Goal: Task Accomplishment & Management: Manage account settings

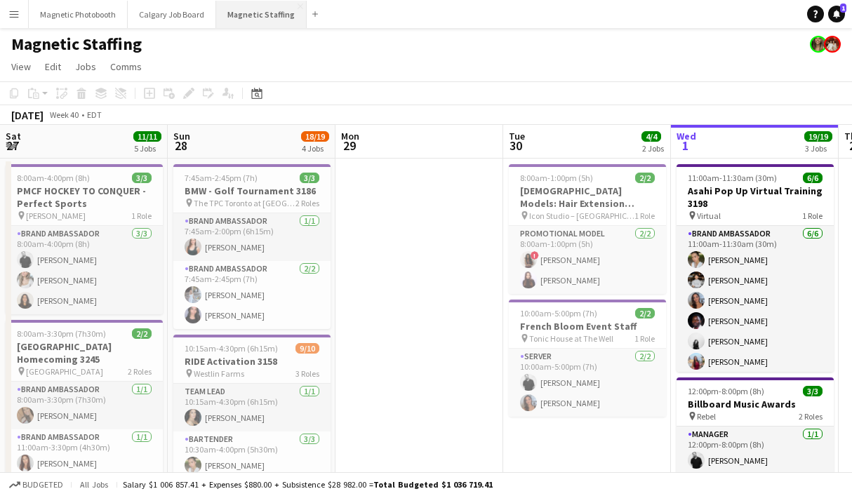
scroll to position [0, 335]
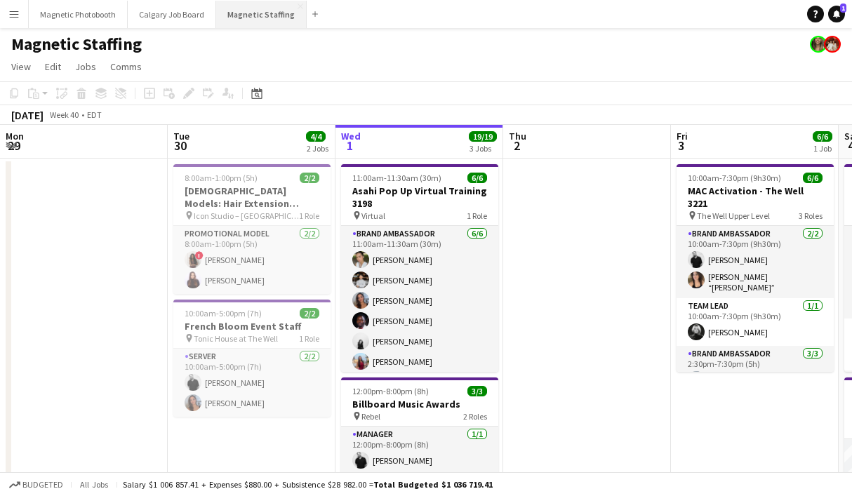
click at [265, 10] on button "Magnetic Staffing Close" at bounding box center [261, 14] width 91 height 27
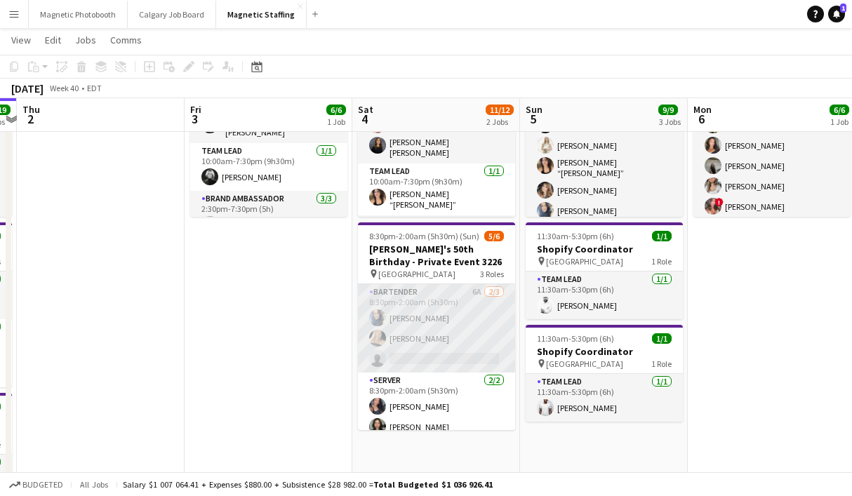
scroll to position [29, 0]
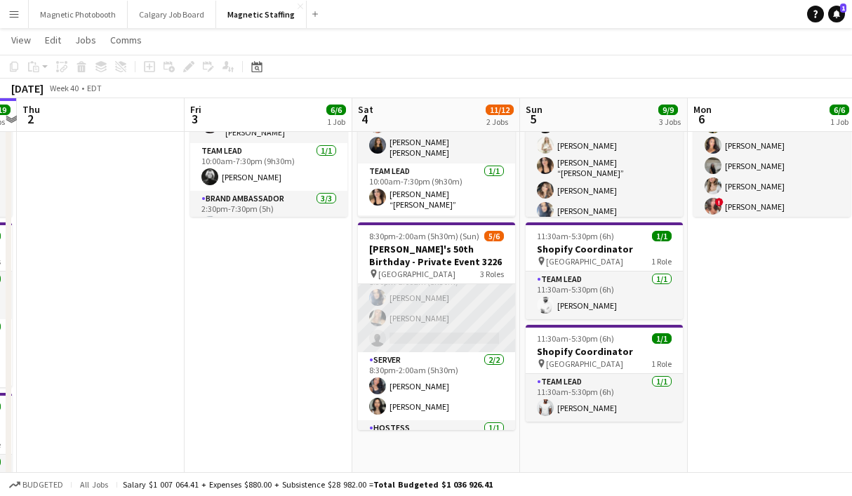
click at [453, 331] on app-card-role "Bartender 6A [DATE] 8:30pm-2:00am (5h30m) [PERSON_NAME] [PERSON_NAME] single-ne…" at bounding box center [436, 308] width 157 height 88
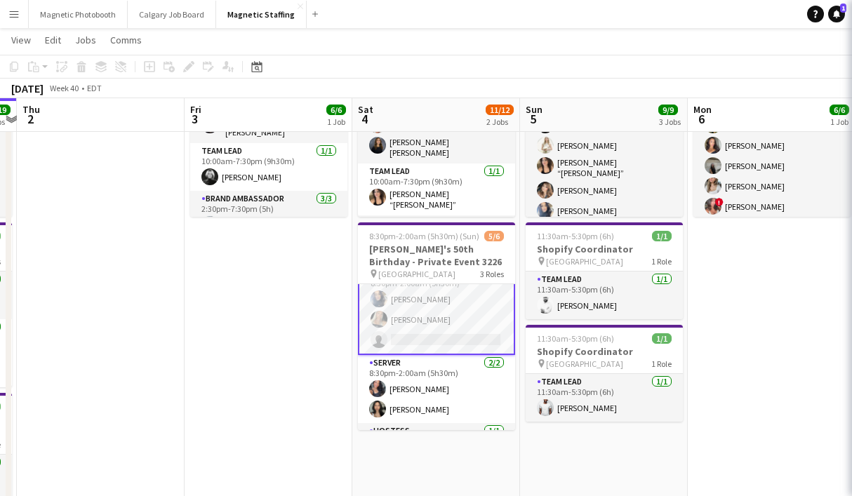
scroll to position [22, 0]
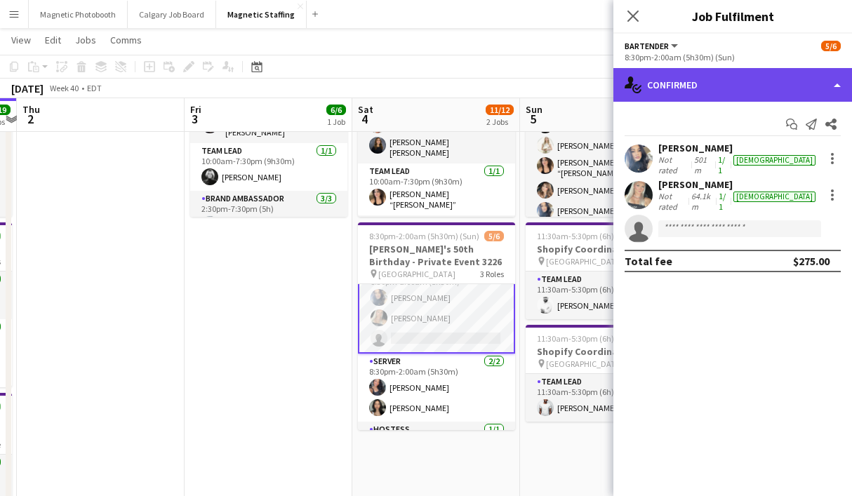
click at [712, 95] on div "single-neutral-actions-check-2 Confirmed" at bounding box center [732, 85] width 239 height 34
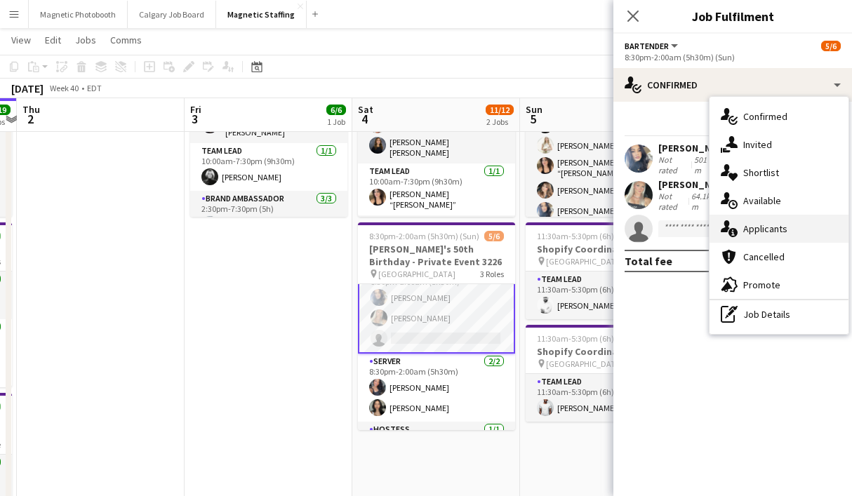
click at [749, 229] on span "Applicants" at bounding box center [765, 228] width 44 height 13
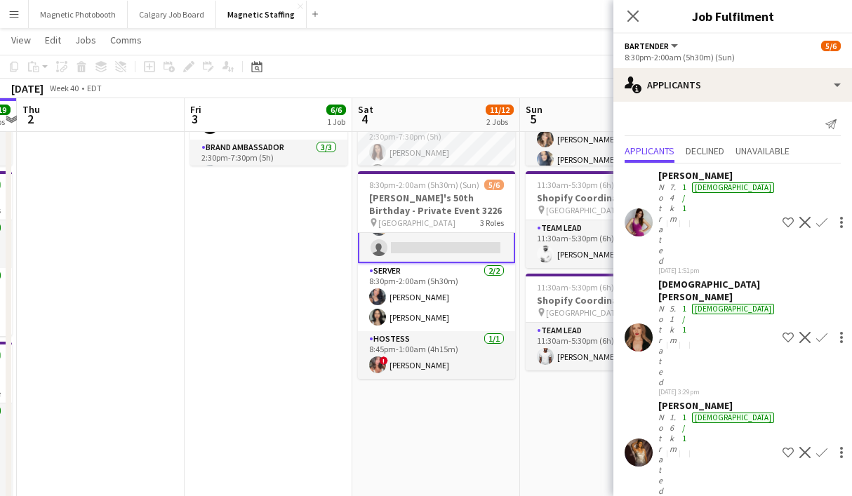
scroll to position [0, 0]
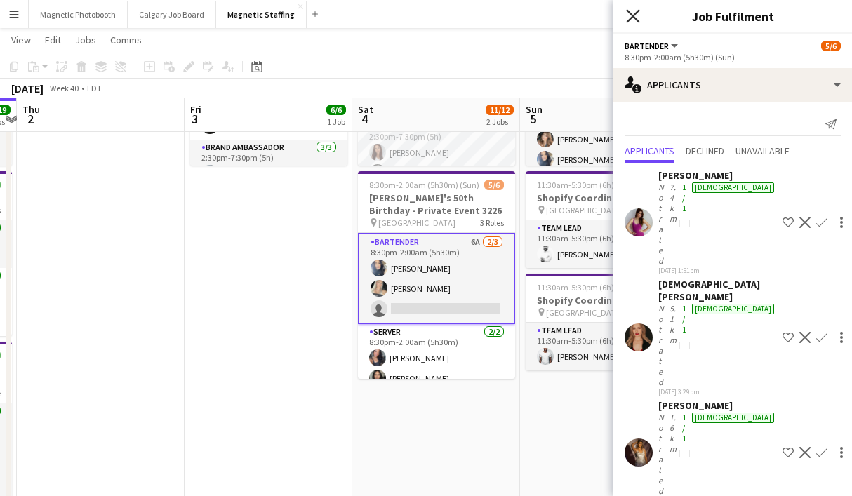
click at [634, 13] on icon at bounding box center [632, 15] width 13 height 13
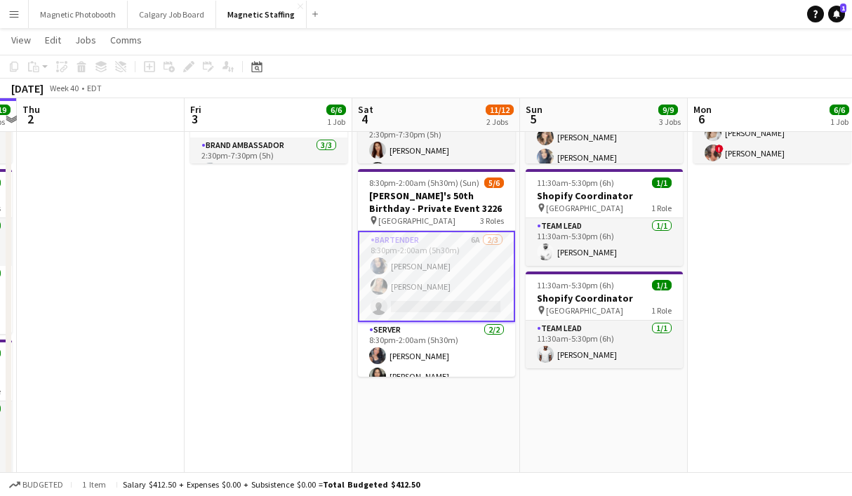
scroll to position [205, 0]
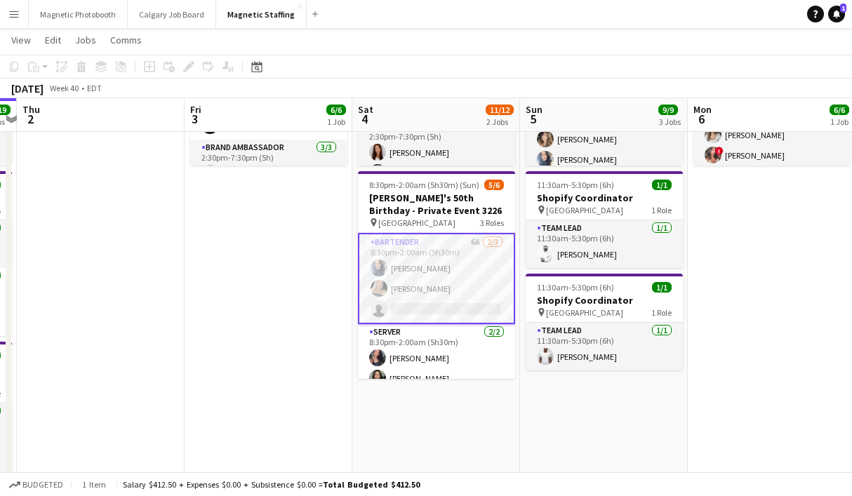
click at [425, 305] on app-card-role "Bartender 6A [DATE] 8:30pm-2:00am (5h30m) [PERSON_NAME] [PERSON_NAME] single-ne…" at bounding box center [436, 278] width 157 height 91
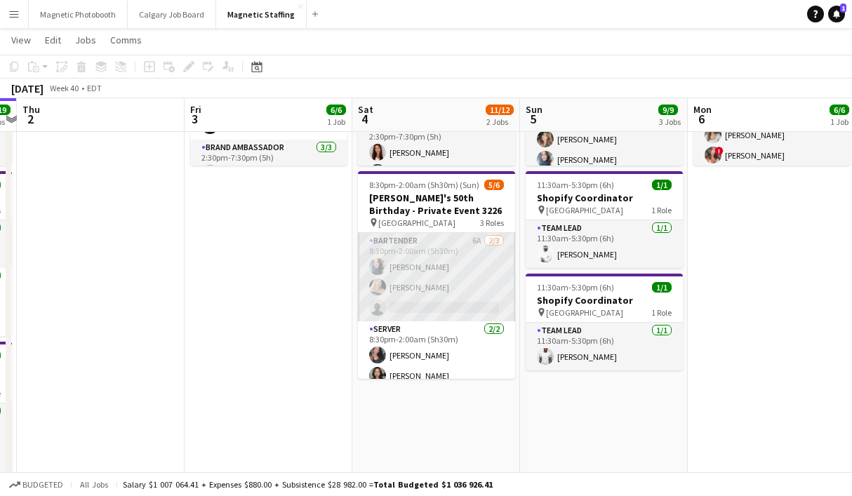
scroll to position [0, 653]
click at [414, 300] on app-card-role "Bartender 6A [DATE] 8:30pm-2:00am (5h30m) [PERSON_NAME] [PERSON_NAME] single-ne…" at bounding box center [437, 277] width 157 height 88
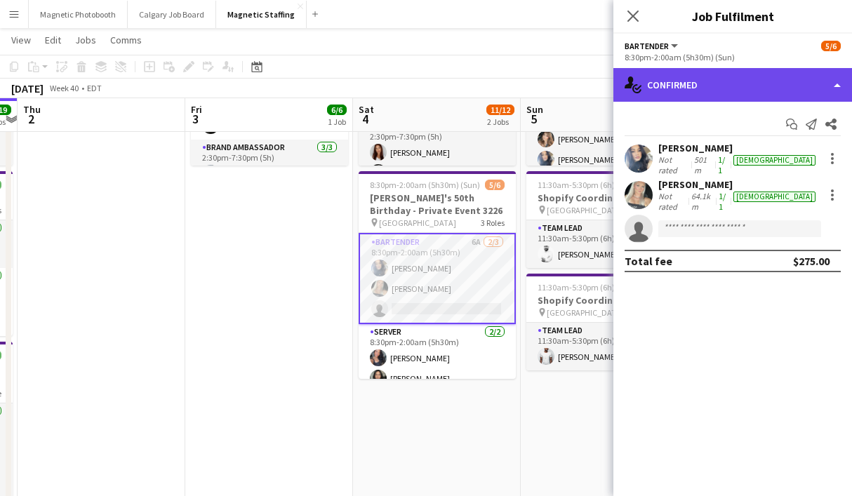
click at [698, 84] on div "single-neutral-actions-check-2 Confirmed" at bounding box center [732, 85] width 239 height 34
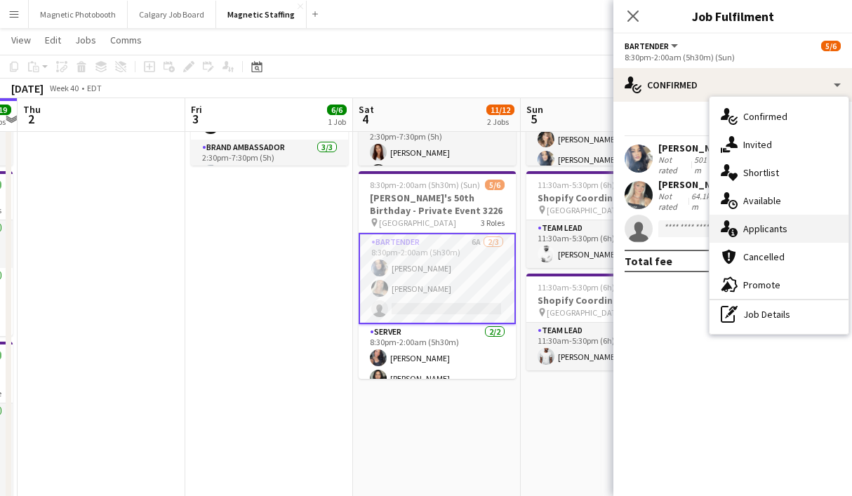
click at [756, 227] on span "Applicants" at bounding box center [765, 228] width 44 height 13
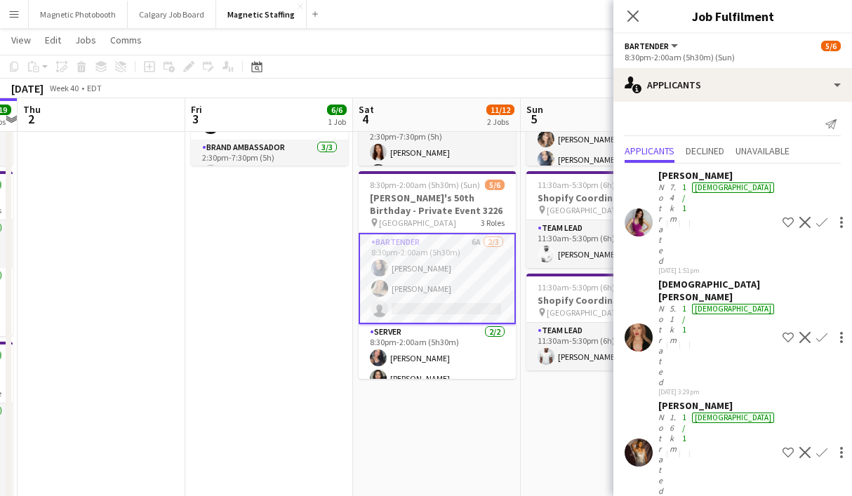
click at [694, 175] on div "[PERSON_NAME]" at bounding box center [717, 175] width 119 height 13
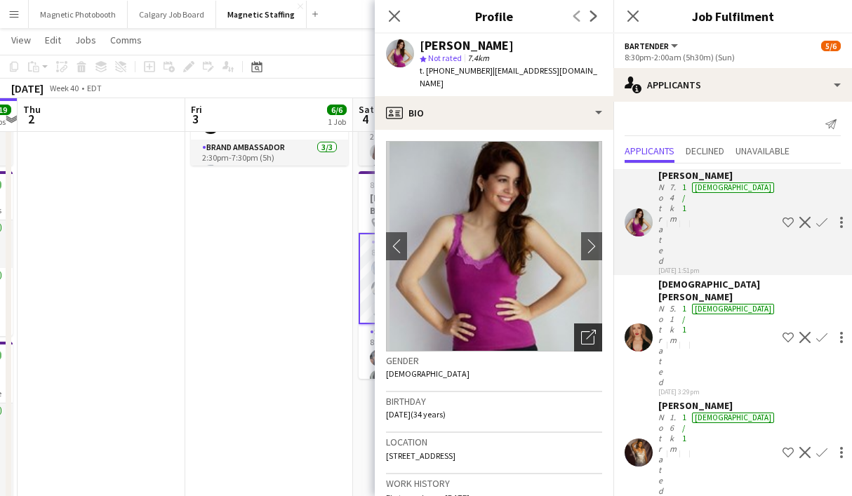
click at [589, 330] on icon "Open photos pop-in" at bounding box center [588, 337] width 15 height 15
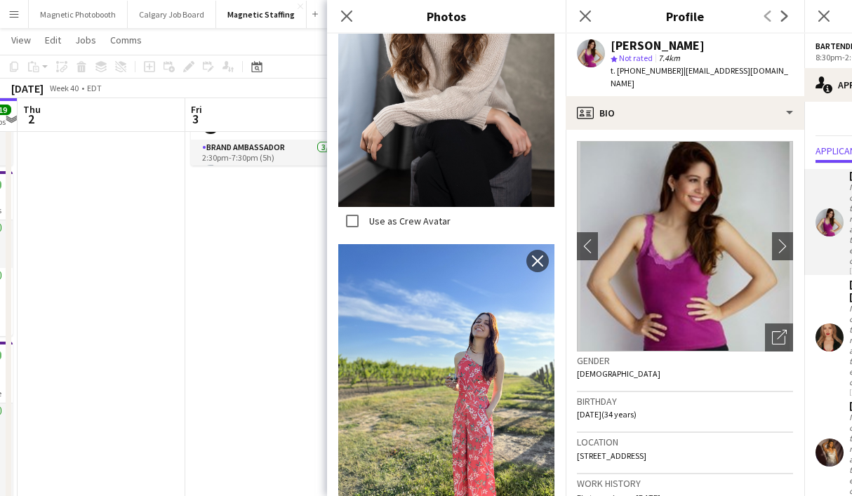
scroll to position [0, 0]
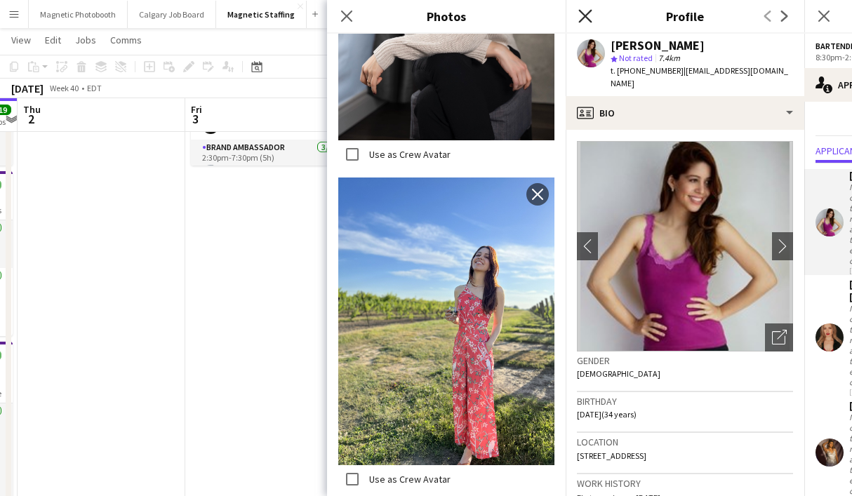
click at [586, 17] on icon at bounding box center [584, 15] width 13 height 13
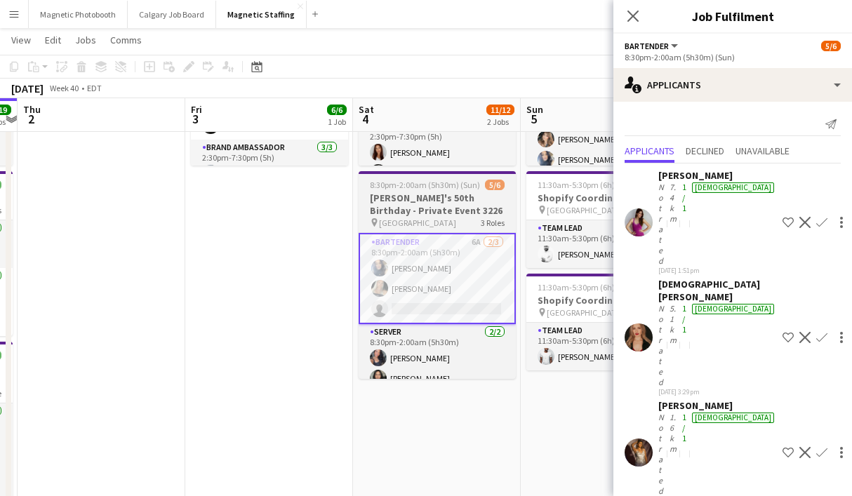
click at [480, 201] on h3 "[PERSON_NAME]'s 50th Birthday - Private Event 3226" at bounding box center [437, 204] width 157 height 25
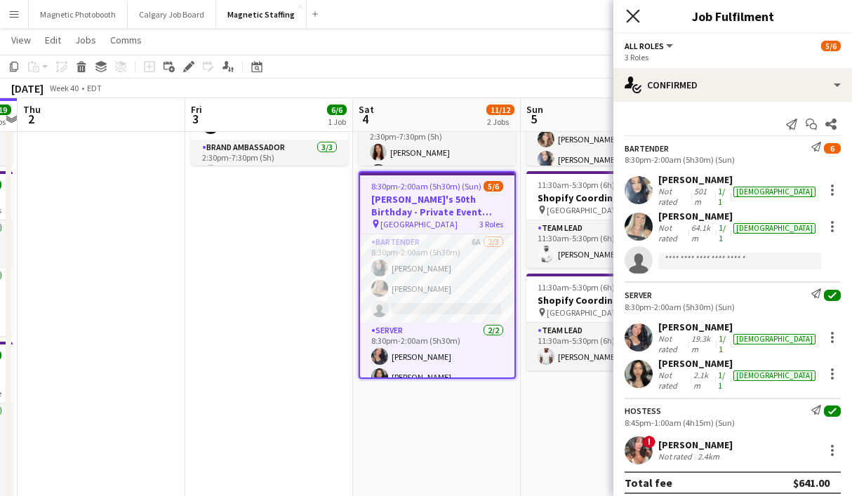
click at [638, 15] on icon "Close pop-in" at bounding box center [632, 15] width 13 height 13
